Goal: Information Seeking & Learning: Learn about a topic

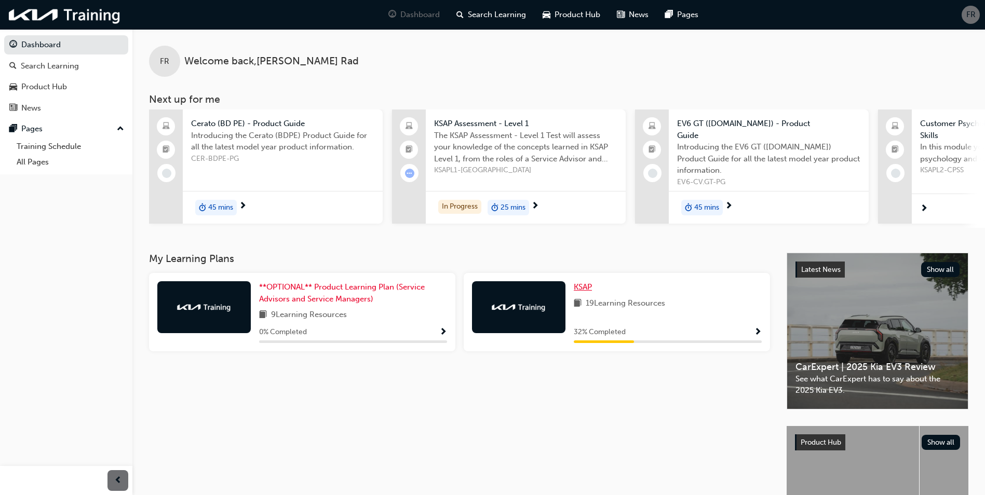
click at [583, 285] on span "KSAP" at bounding box center [582, 286] width 18 height 9
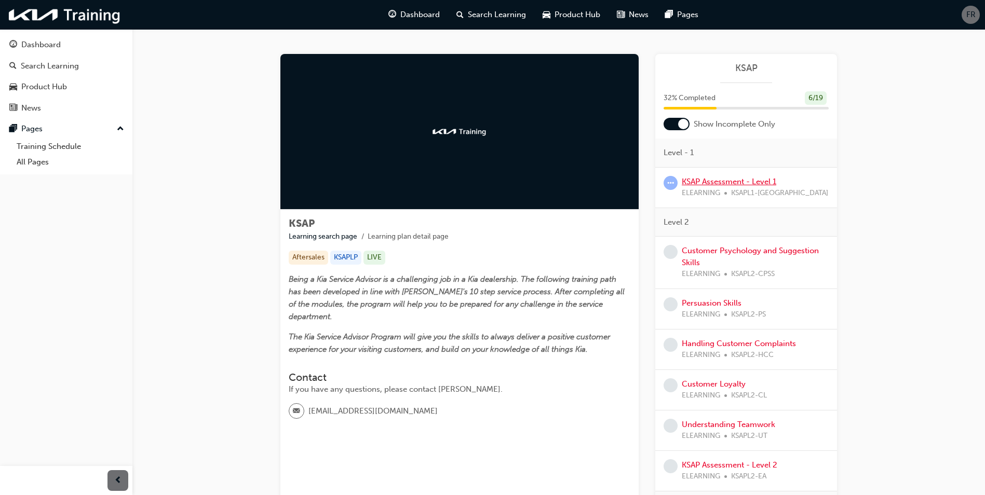
click at [733, 179] on link "KSAP Assessment - Level 1" at bounding box center [728, 181] width 94 height 9
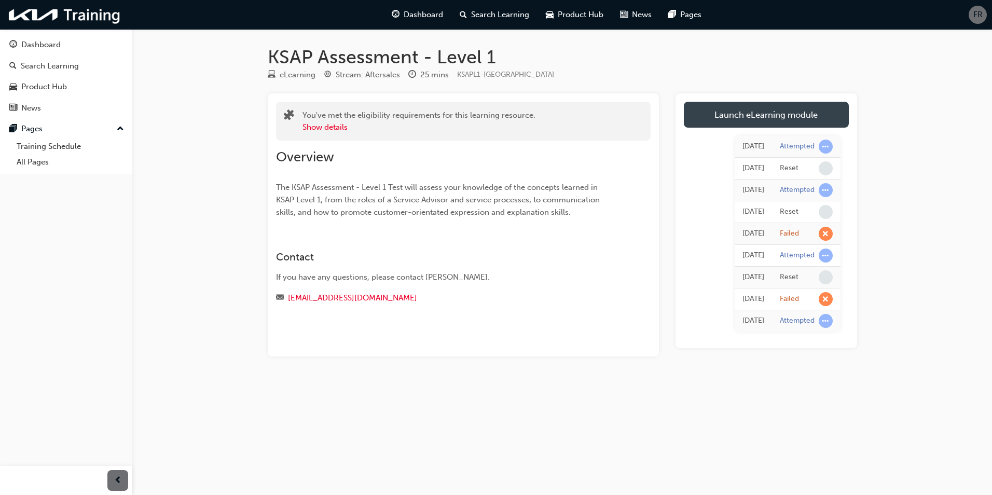
click at [767, 115] on link "Launch eLearning module" at bounding box center [766, 115] width 165 height 26
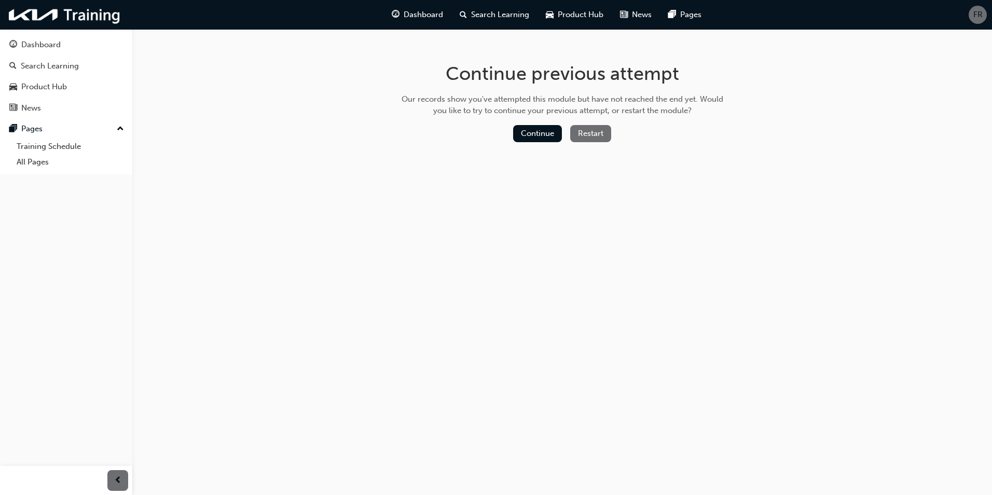
click at [582, 129] on button "Restart" at bounding box center [590, 133] width 41 height 17
